Goal: Transaction & Acquisition: Purchase product/service

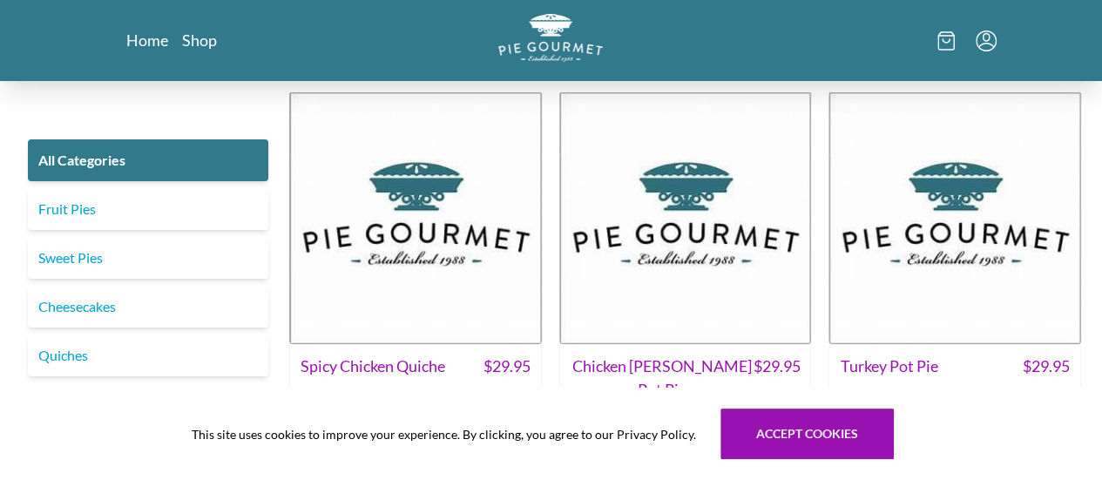
click at [440, 294] on img at bounding box center [415, 217] width 253 height 253
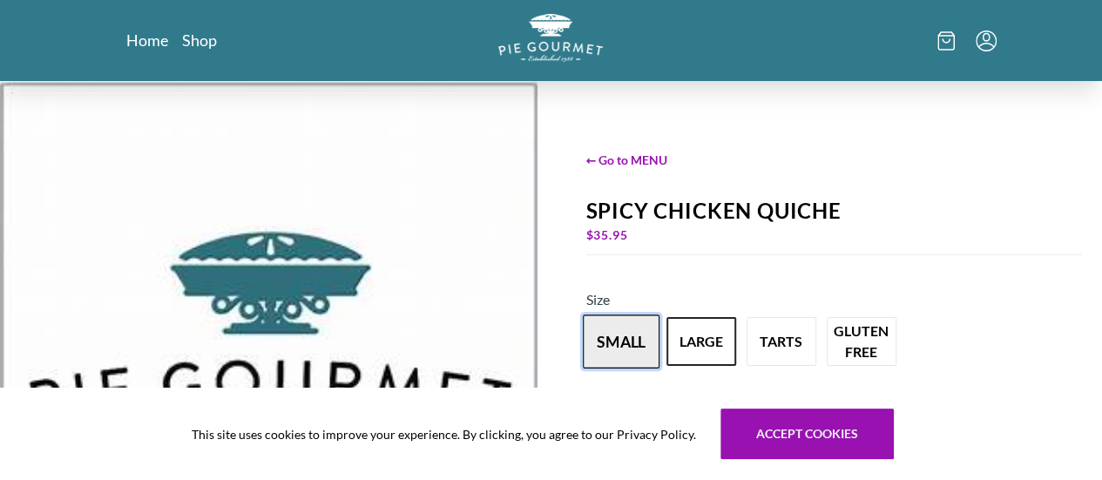
click at [629, 343] on button "small" at bounding box center [621, 341] width 77 height 54
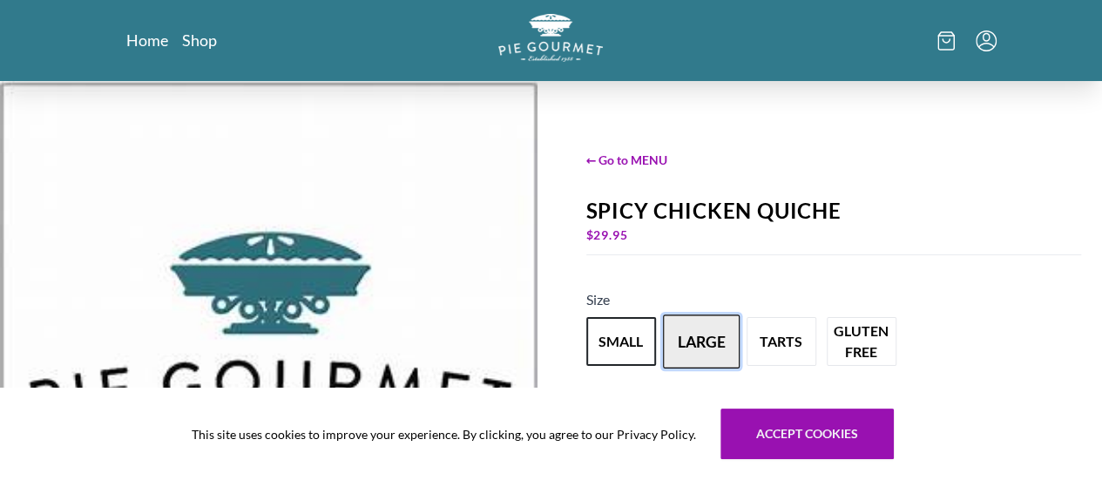
click at [712, 347] on button "large" at bounding box center [701, 341] width 77 height 54
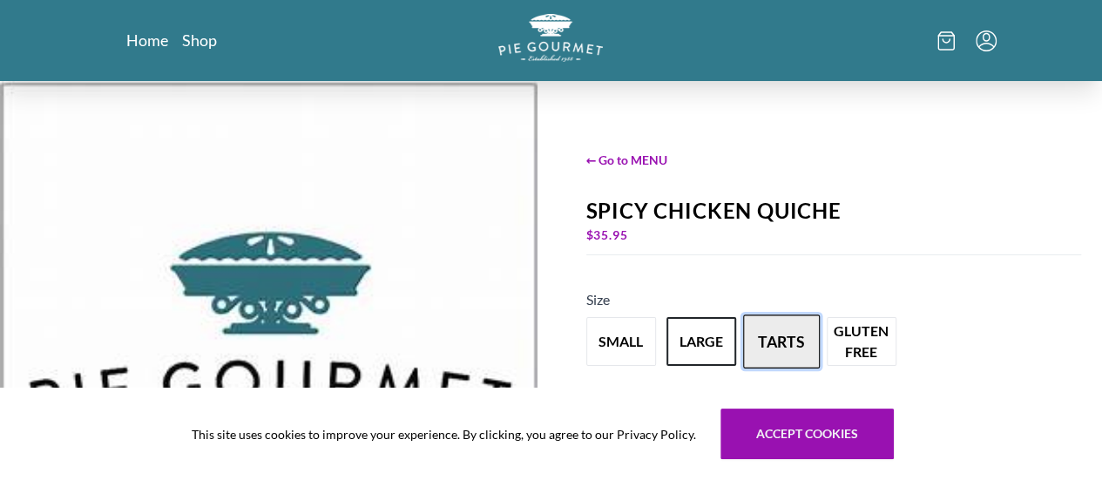
click at [777, 342] on button "tarts" at bounding box center [781, 341] width 77 height 54
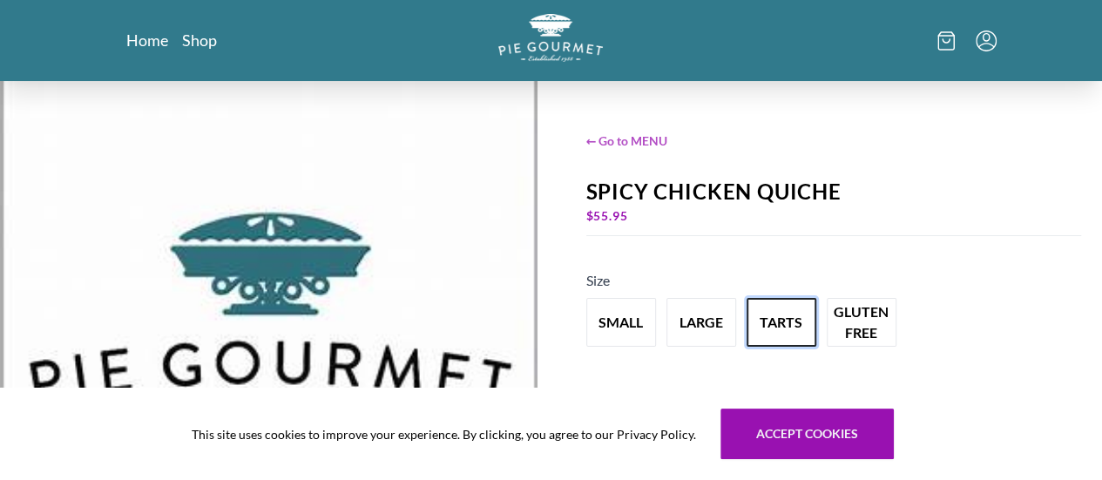
scroll to position [16, 0]
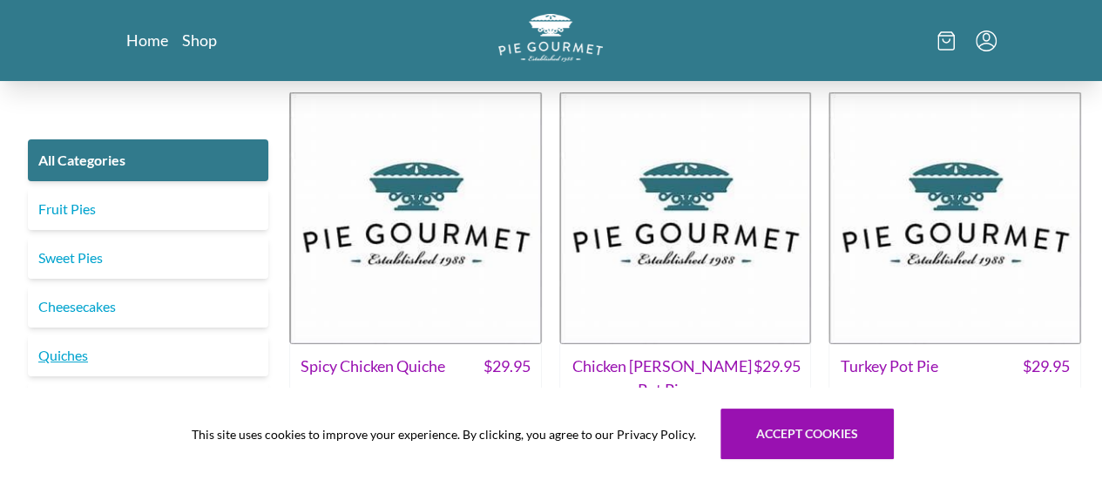
click at [94, 349] on link "Quiches" at bounding box center [148, 355] width 240 height 42
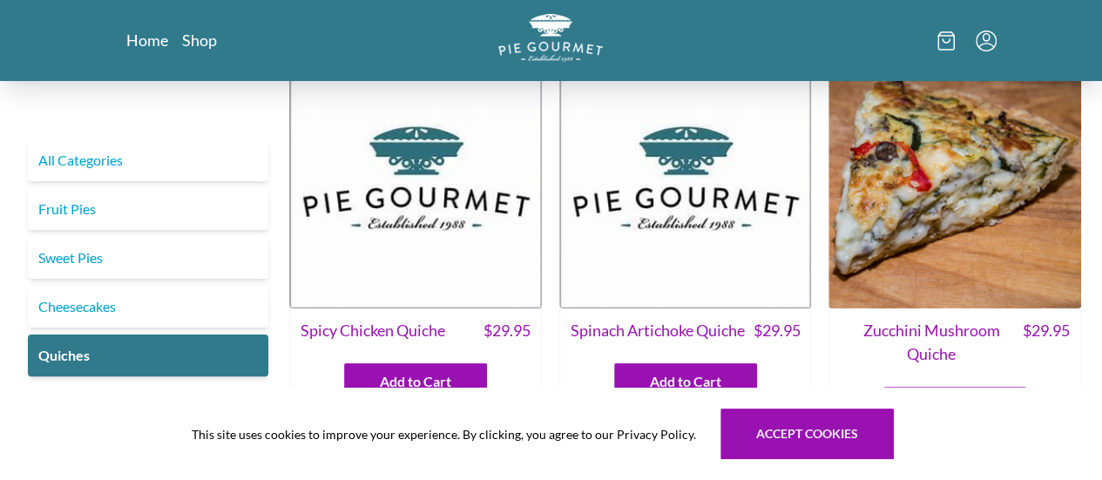
scroll to position [37, 0]
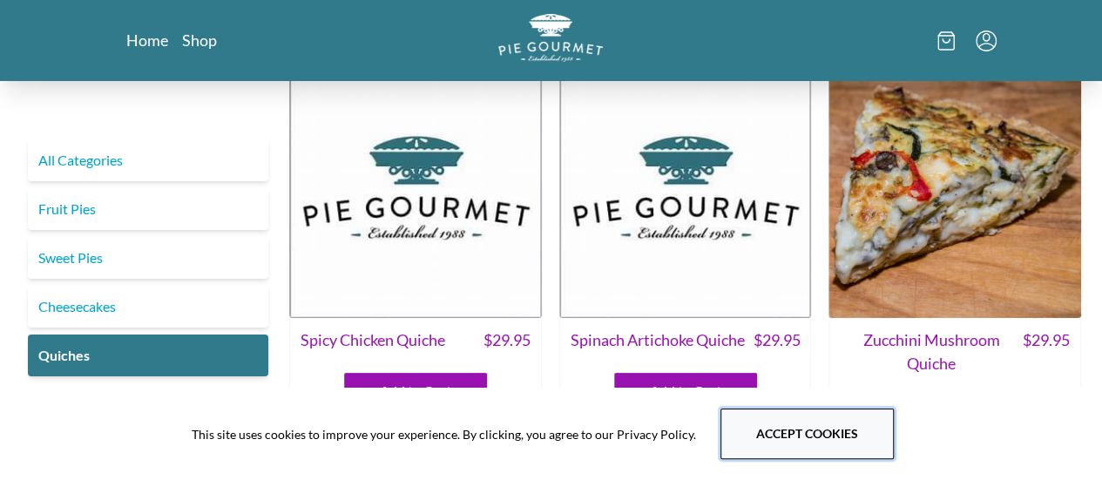
click at [813, 425] on button "Accept cookies" at bounding box center [806, 433] width 173 height 51
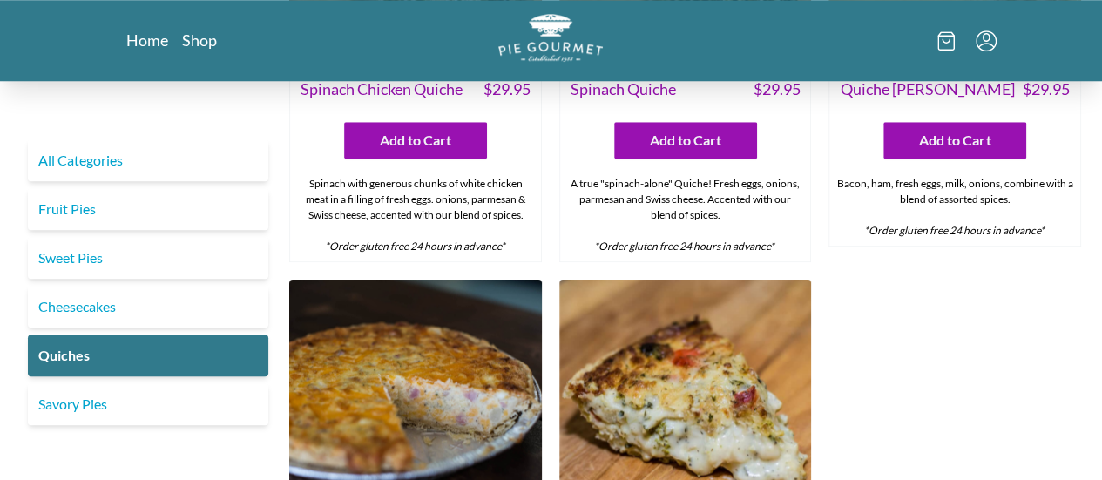
scroll to position [1322, 0]
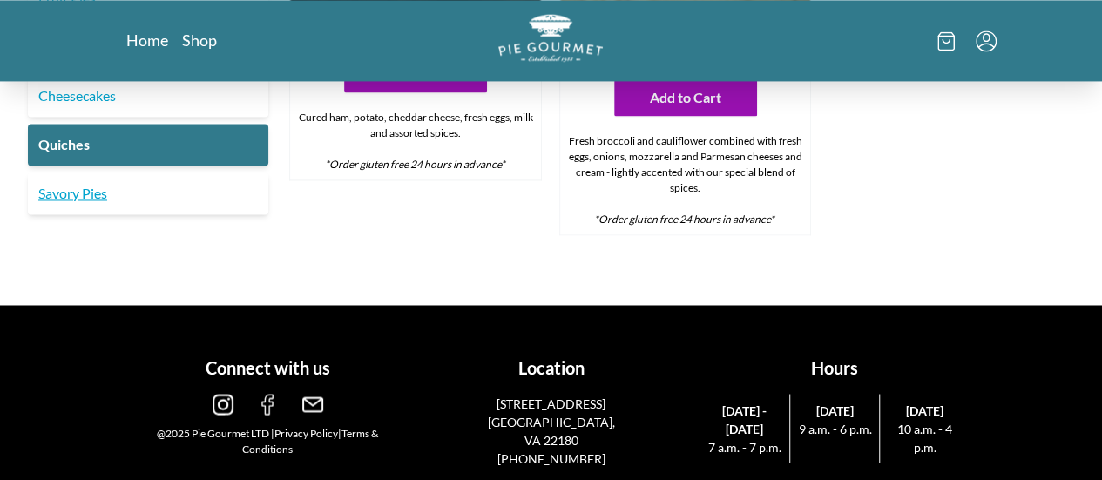
click at [168, 200] on link "Savory Pies" at bounding box center [148, 193] width 240 height 42
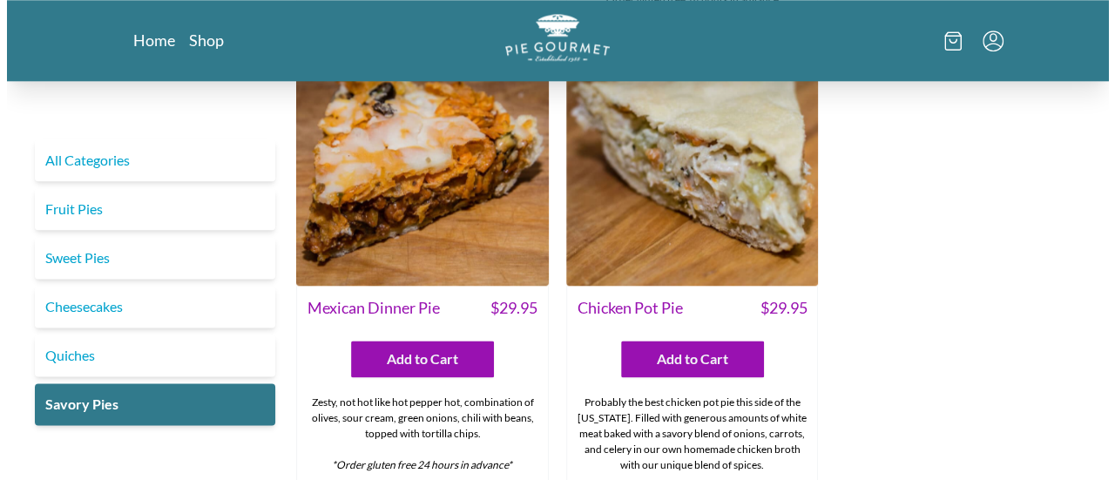
scroll to position [1035, 0]
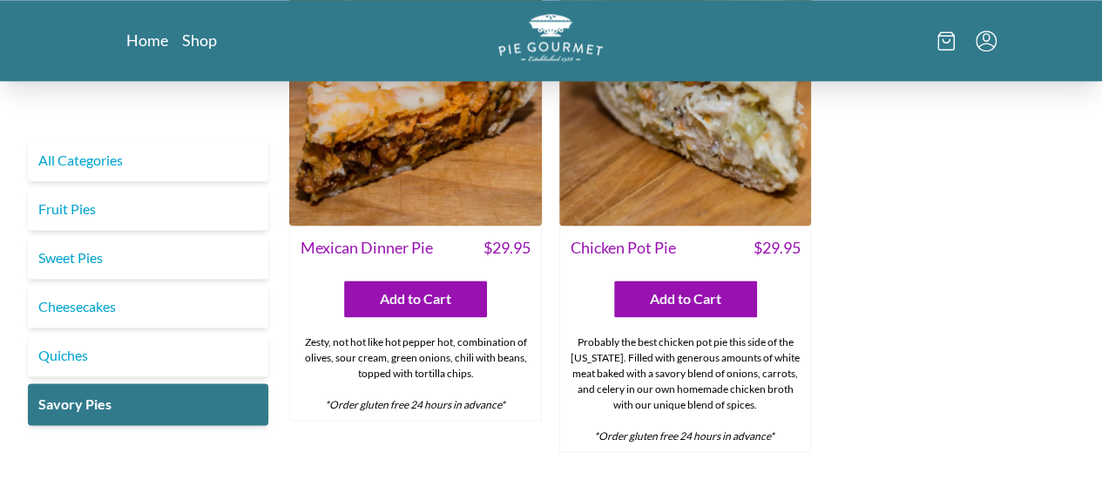
click at [368, 236] on span "Mexican Dinner Pie" at bounding box center [366, 248] width 132 height 24
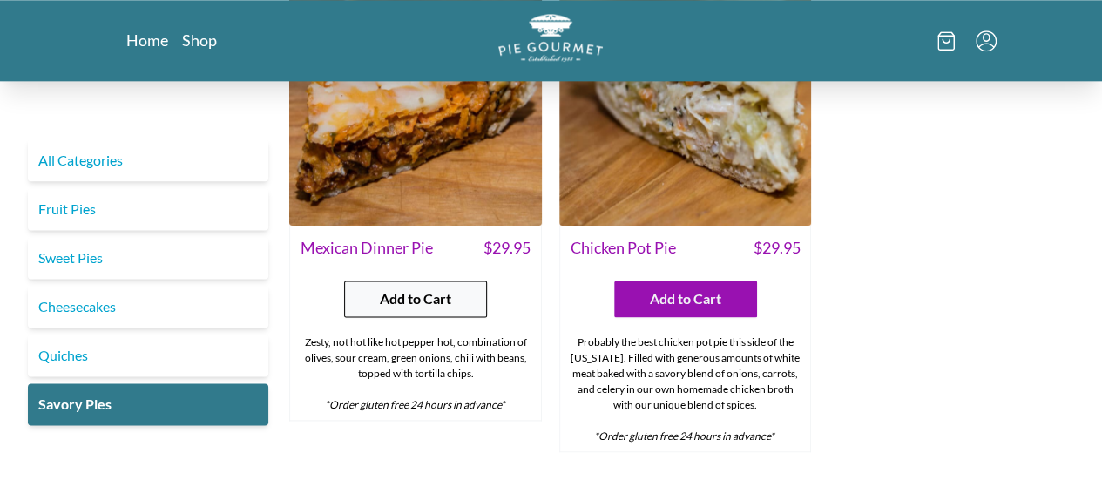
click at [402, 288] on span "Add to Cart" at bounding box center [415, 298] width 71 height 21
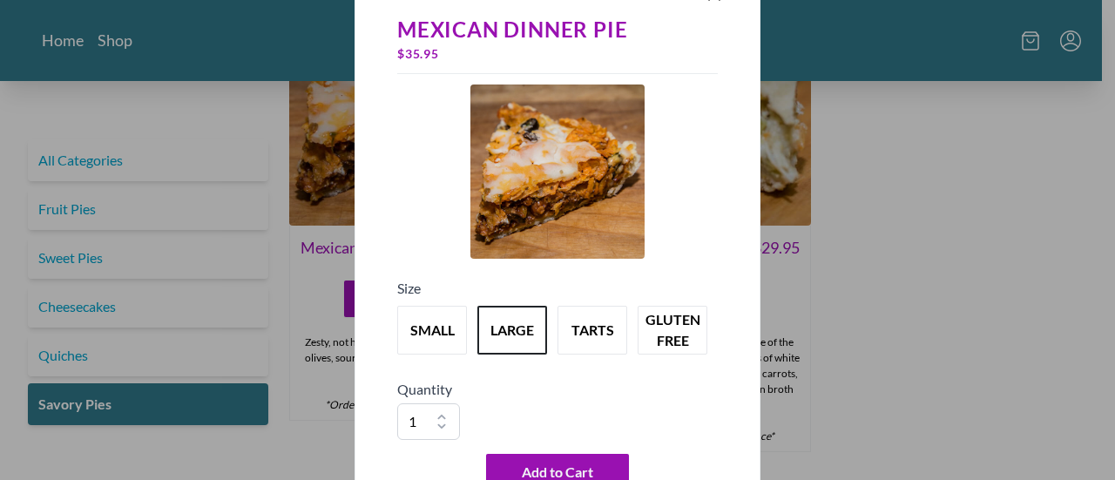
drag, startPoint x: 642, startPoint y: 384, endPoint x: 672, endPoint y: 499, distance: 118.7
click at [585, 319] on button "tarts" at bounding box center [592, 330] width 77 height 54
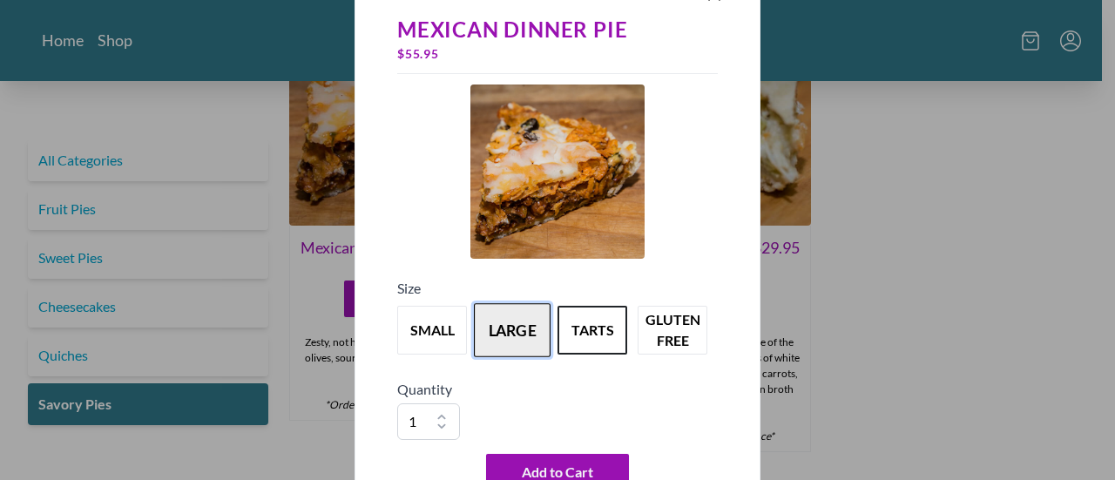
click at [515, 327] on button "large" at bounding box center [512, 330] width 77 height 54
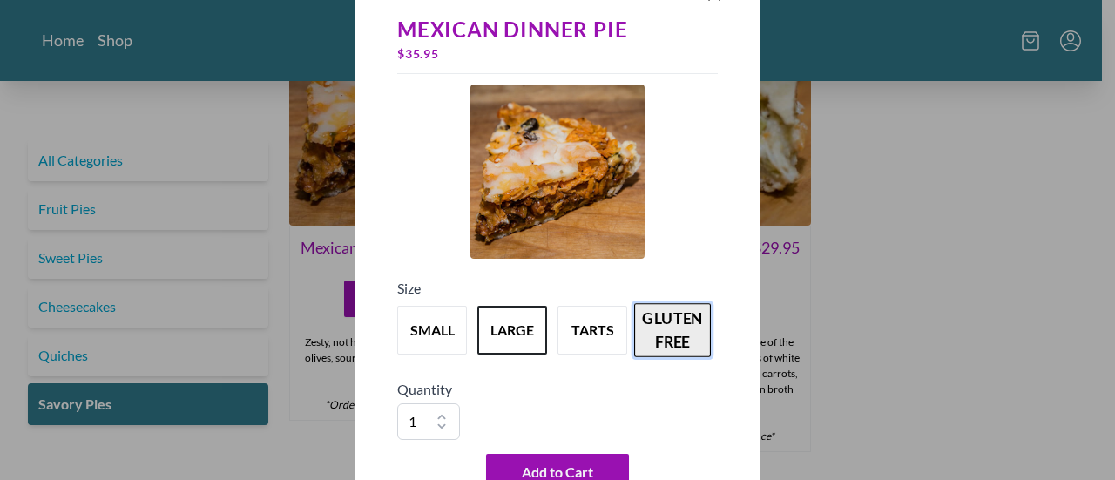
click at [663, 333] on button "gluten free" at bounding box center [672, 330] width 77 height 54
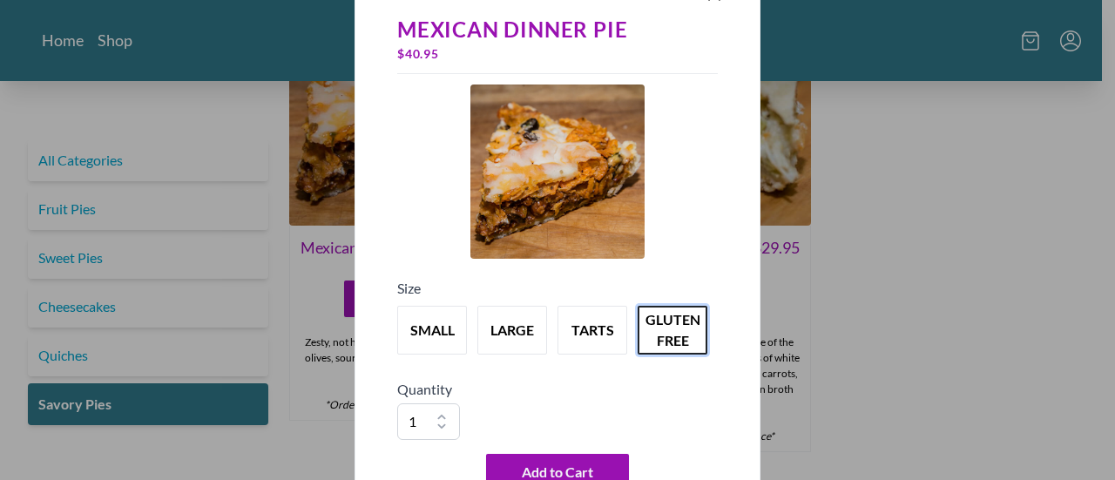
click at [890, 283] on div "Mexican Dinner Pie $ 40.95 Size small large tarts gluten free Quantity 1 2 3 4 …" at bounding box center [557, 240] width 1115 height 480
click at [45, 90] on div "Mexican Dinner Pie $ 40.95 Size small large tarts gluten free Quantity 1 2 3 4 …" at bounding box center [557, 240] width 1115 height 480
